Goal: Book appointment/travel/reservation

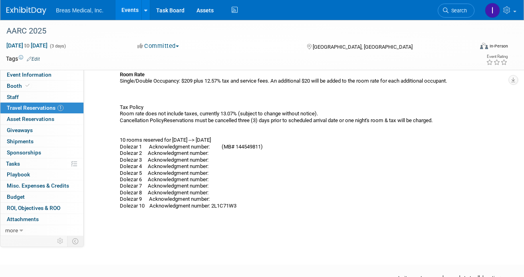
scroll to position [132, 0]
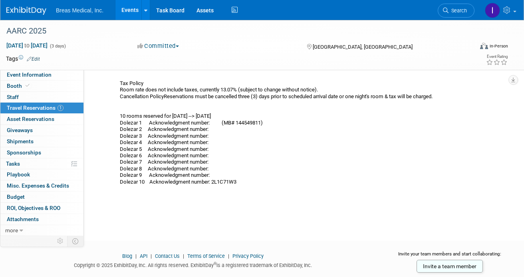
click at [300, 161] on div "[GEOGRAPHIC_DATA] — AARC Headquarters Hotel Address [STREET_ADDRESS] Room Rate …" at bounding box center [294, 103] width 348 height 164
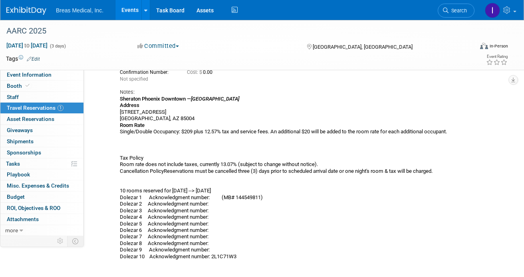
scroll to position [0, 0]
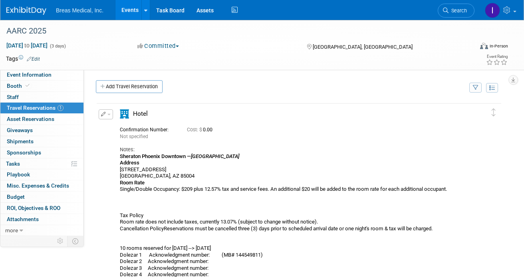
click at [103, 113] on icon "button" at bounding box center [103, 114] width 5 height 5
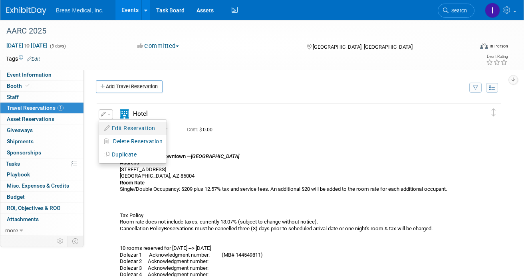
click at [121, 127] on button "Edit Reservation" at bounding box center [132, 129] width 67 height 12
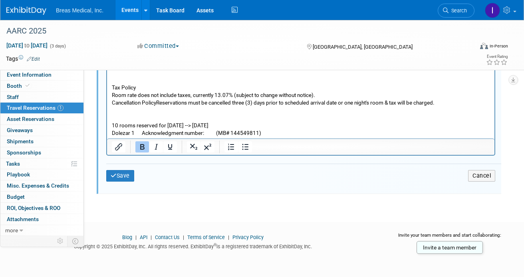
scroll to position [66, 0]
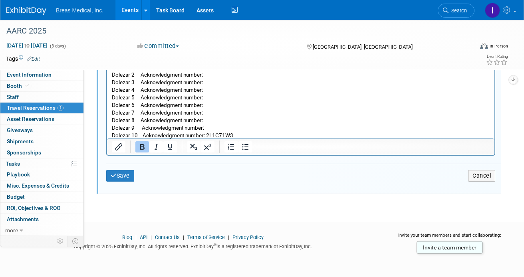
click at [224, 125] on p "Sheraton Phoenix Downtown — AARC Headquarters Hotel Address 340 North 3rd Stree…" at bounding box center [301, 44] width 378 height 189
click at [257, 121] on p "Sheraton Phoenix Downtown — AARC Headquarters Hotel Address 340 North 3rd Stree…" at bounding box center [301, 44] width 378 height 189
click at [260, 110] on p "Sheraton Phoenix Downtown — AARC Headquarters Hotel Address 340 North 3rd Stree…" at bounding box center [301, 44] width 378 height 189
click at [263, 103] on p "Sheraton Phoenix Downtown — AARC Headquarters Hotel Address 340 North 3rd Stree…" at bounding box center [301, 44] width 378 height 189
click at [254, 93] on p "Sheraton Phoenix Downtown — AARC Headquarters Hotel Address 340 North 3rd Stree…" at bounding box center [301, 44] width 378 height 189
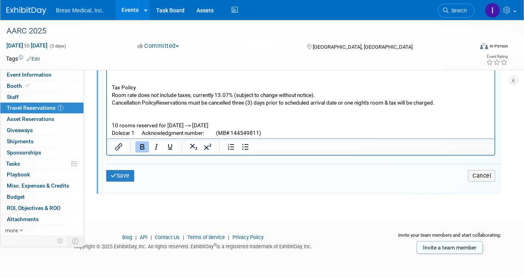
scroll to position [40, 0]
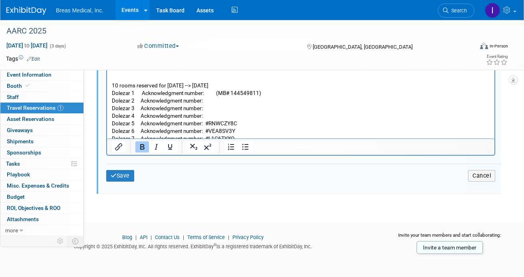
click at [229, 115] on p "Sheraton Phoenix Downtown — AARC Headquarters Hotel Address 340 North 3rd Stree…" at bounding box center [301, 70] width 378 height 189
click at [232, 106] on p "Sheraton Phoenix Downtown — AARC Headquarters Hotel Address 340 North 3rd Stree…" at bounding box center [301, 70] width 378 height 189
click at [247, 99] on p "Sheraton Phoenix Downtown — AARC Headquarters Hotel Address 340 North 3rd Stree…" at bounding box center [301, 70] width 378 height 189
click at [211, 93] on p "Sheraton Phoenix Downtown — AARC Headquarters Hotel Address 340 North 3rd Stree…" at bounding box center [301, 70] width 378 height 189
click at [121, 173] on button "Save" at bounding box center [120, 176] width 28 height 12
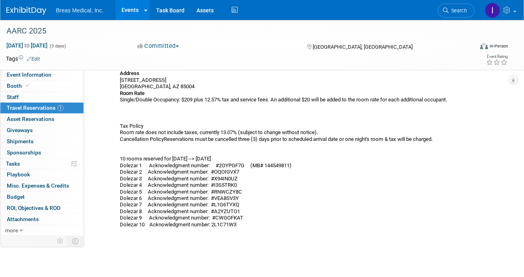
scroll to position [0, 0]
